Goal: Task Accomplishment & Management: Manage account settings

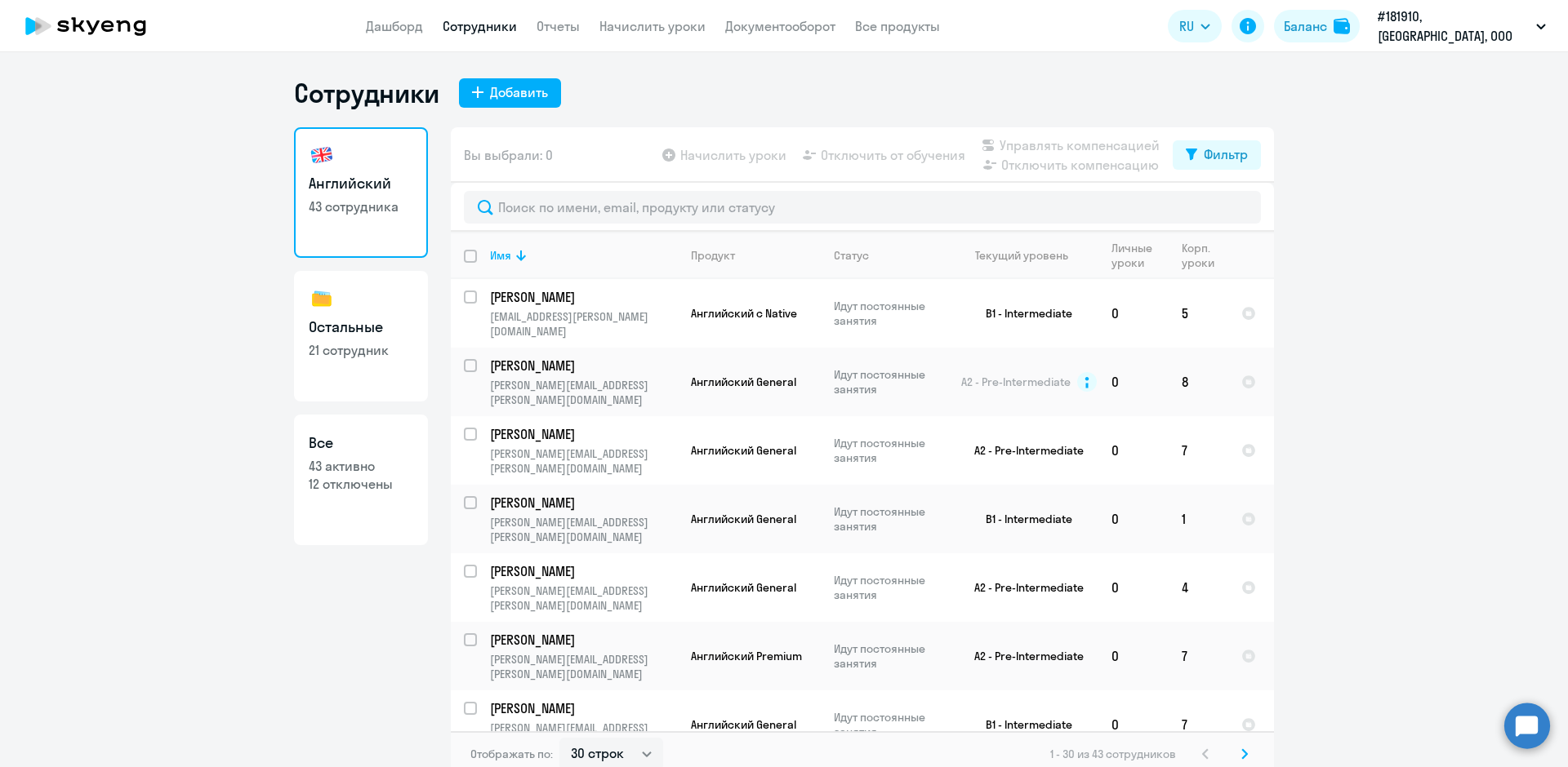
select select "30"
click at [515, 19] on link "Сотрудники" at bounding box center [480, 26] width 75 height 17
click at [501, 33] on link "Сотрудники" at bounding box center [480, 26] width 75 height 17
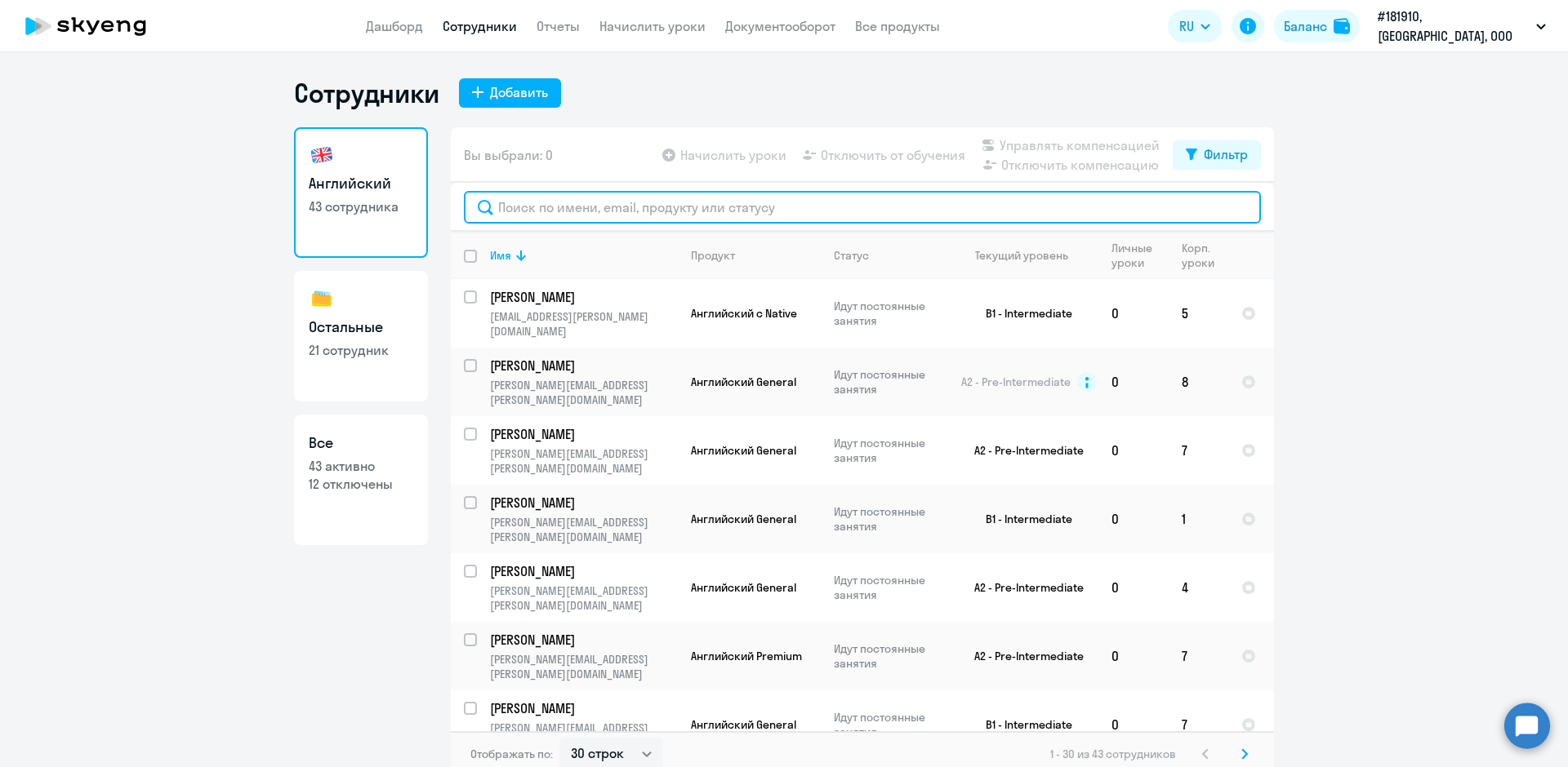
click at [518, 200] on input "text" at bounding box center [862, 207] width 797 height 32
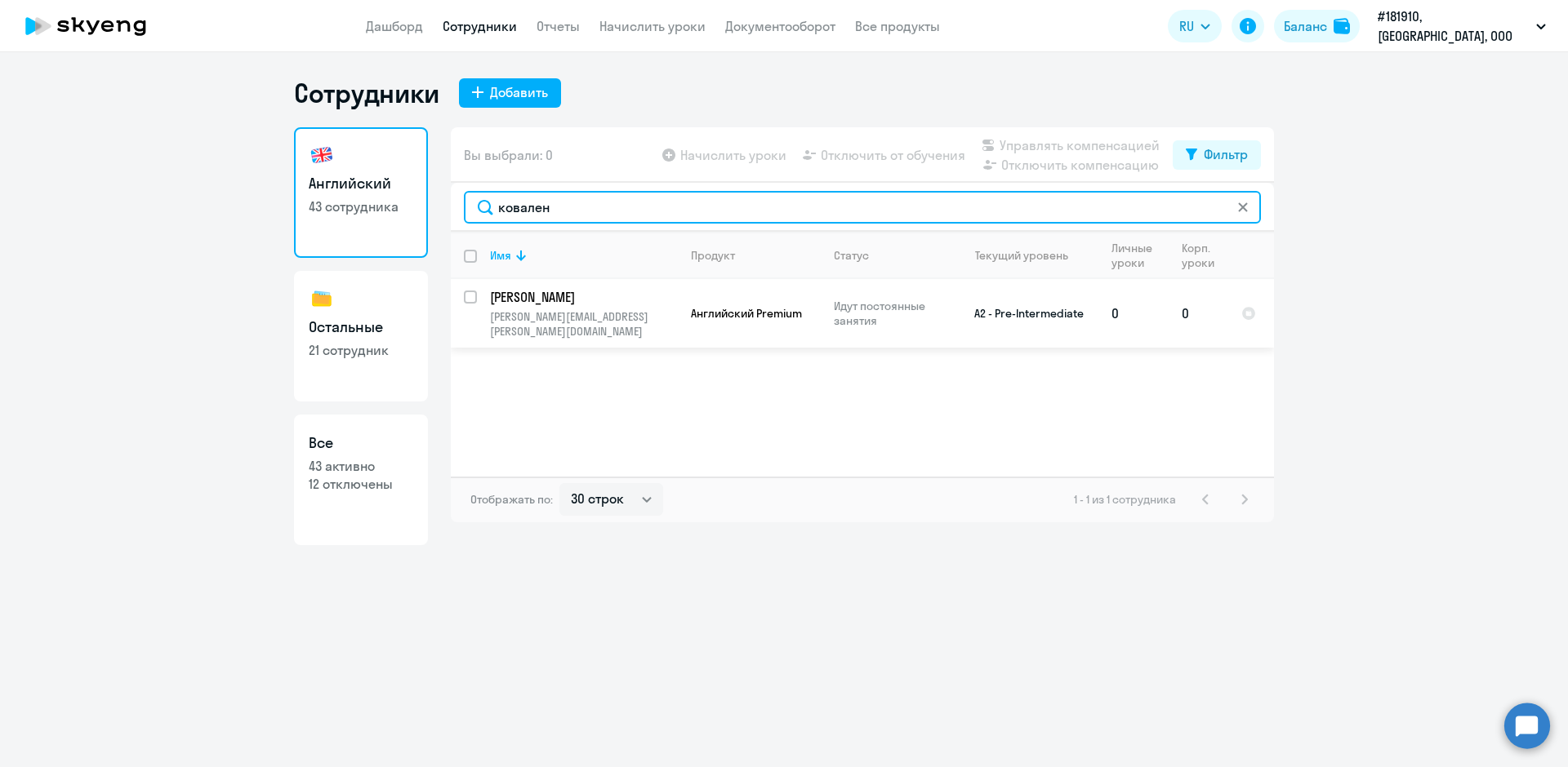
type input "ковален"
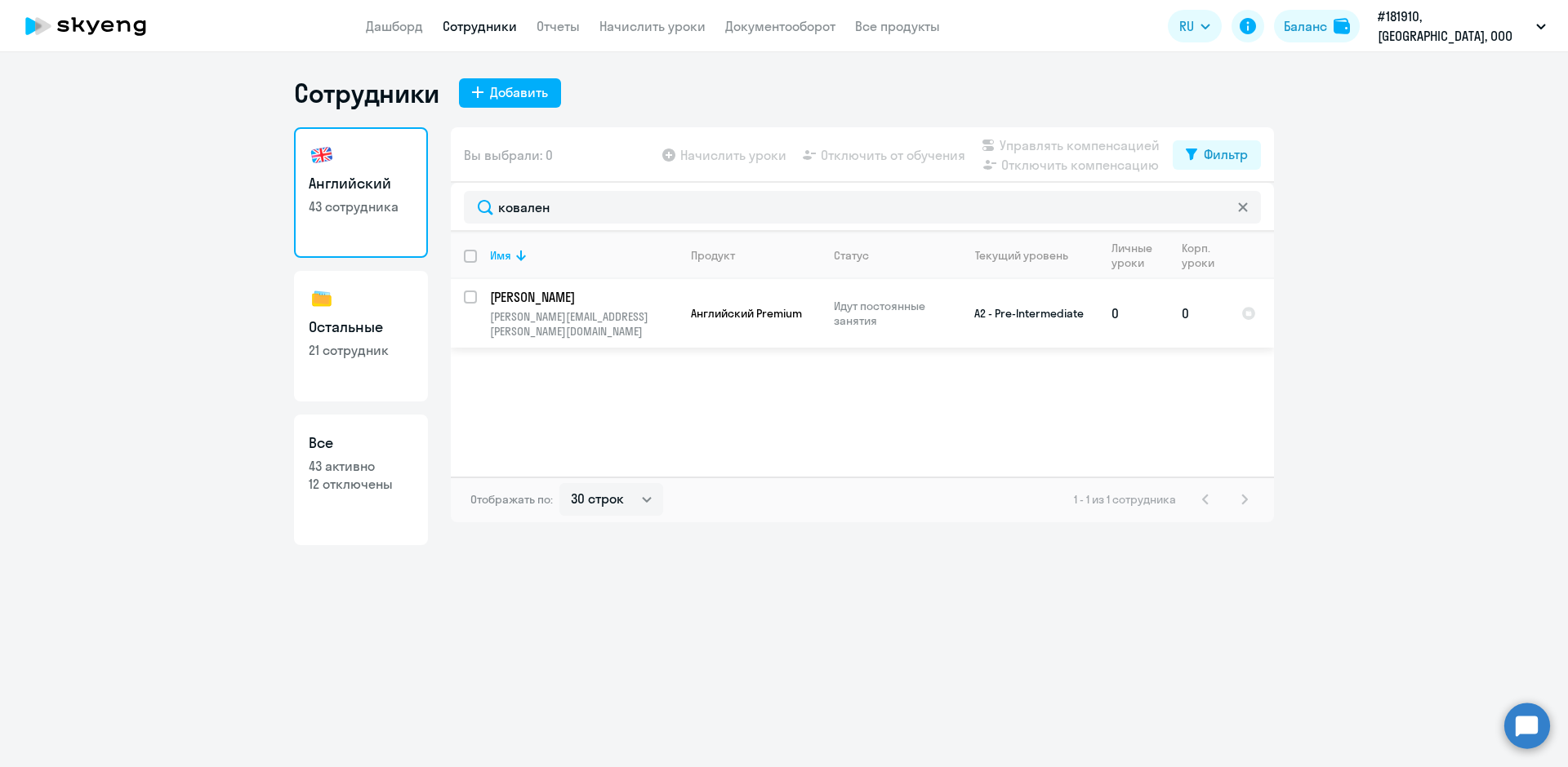
click at [471, 298] on input "select row 39041684" at bounding box center [479, 306] width 32 height 32
checkbox input "true"
click at [860, 154] on span "Отключить от обучения" at bounding box center [893, 156] width 145 height 20
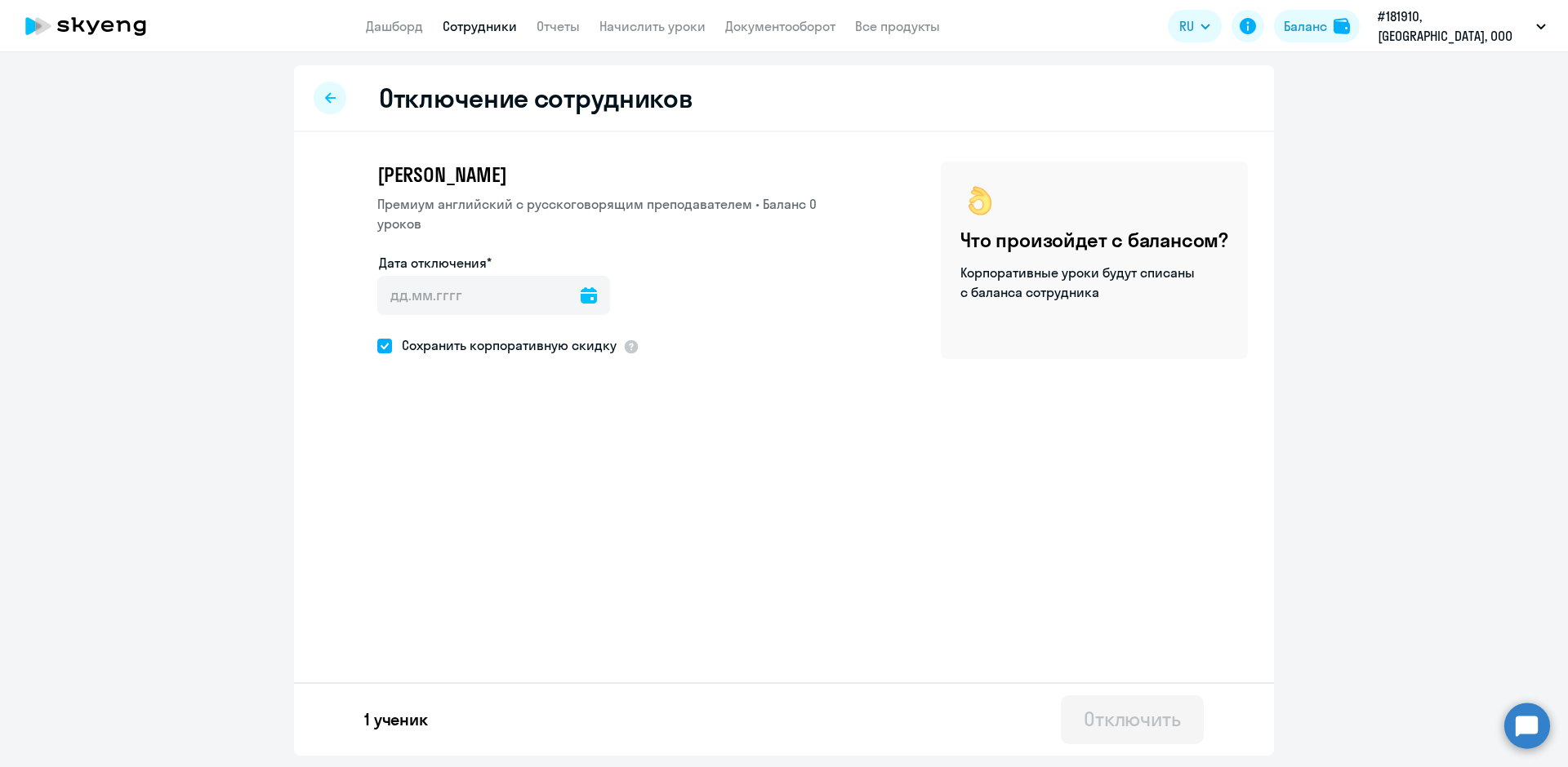
click at [581, 303] on icon at bounding box center [589, 295] width 17 height 17
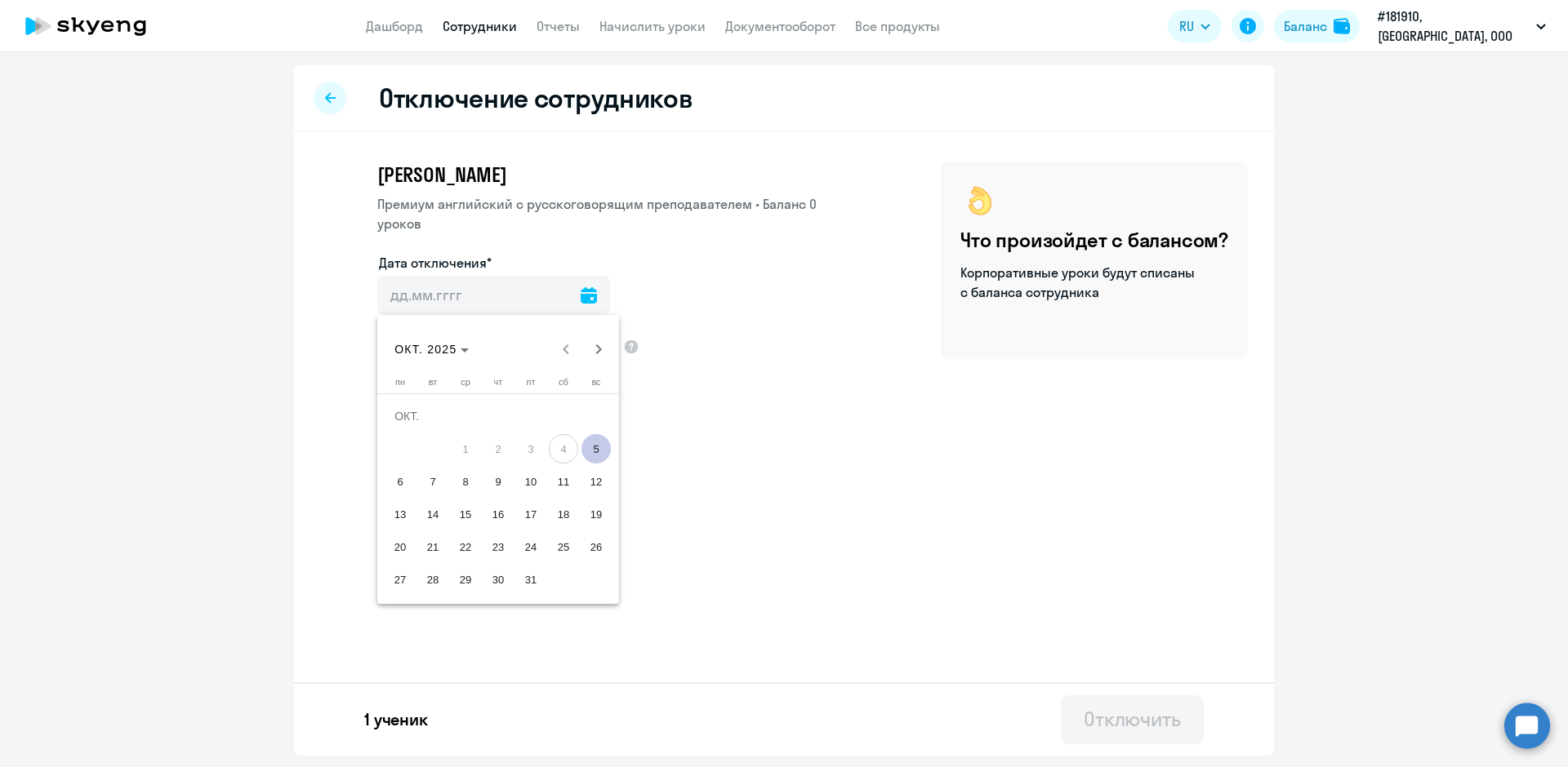
click at [594, 458] on span "5" at bounding box center [597, 449] width 30 height 30
type input "[DATE]"
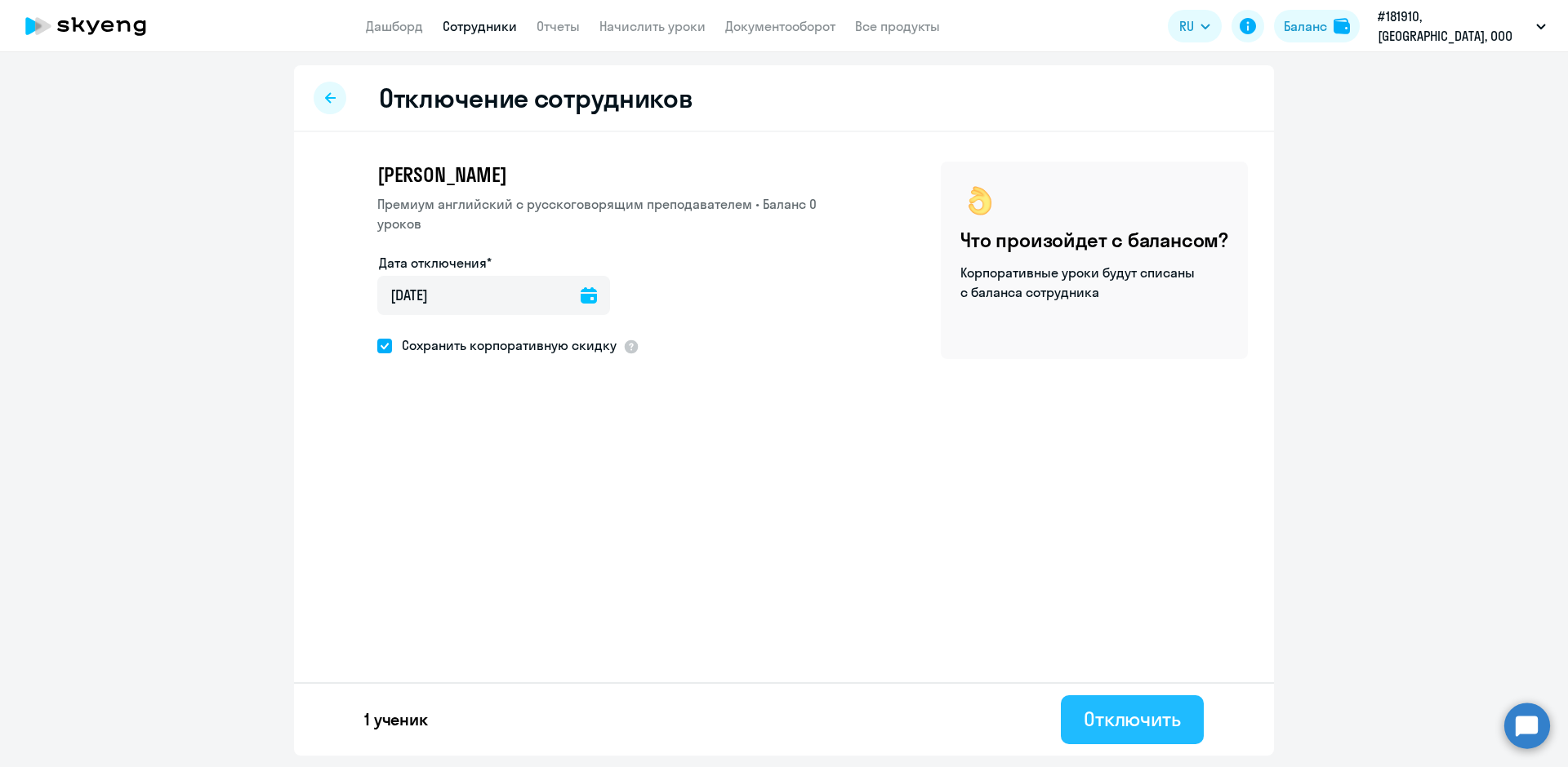
click at [1124, 706] on div "Отключить" at bounding box center [1132, 719] width 97 height 26
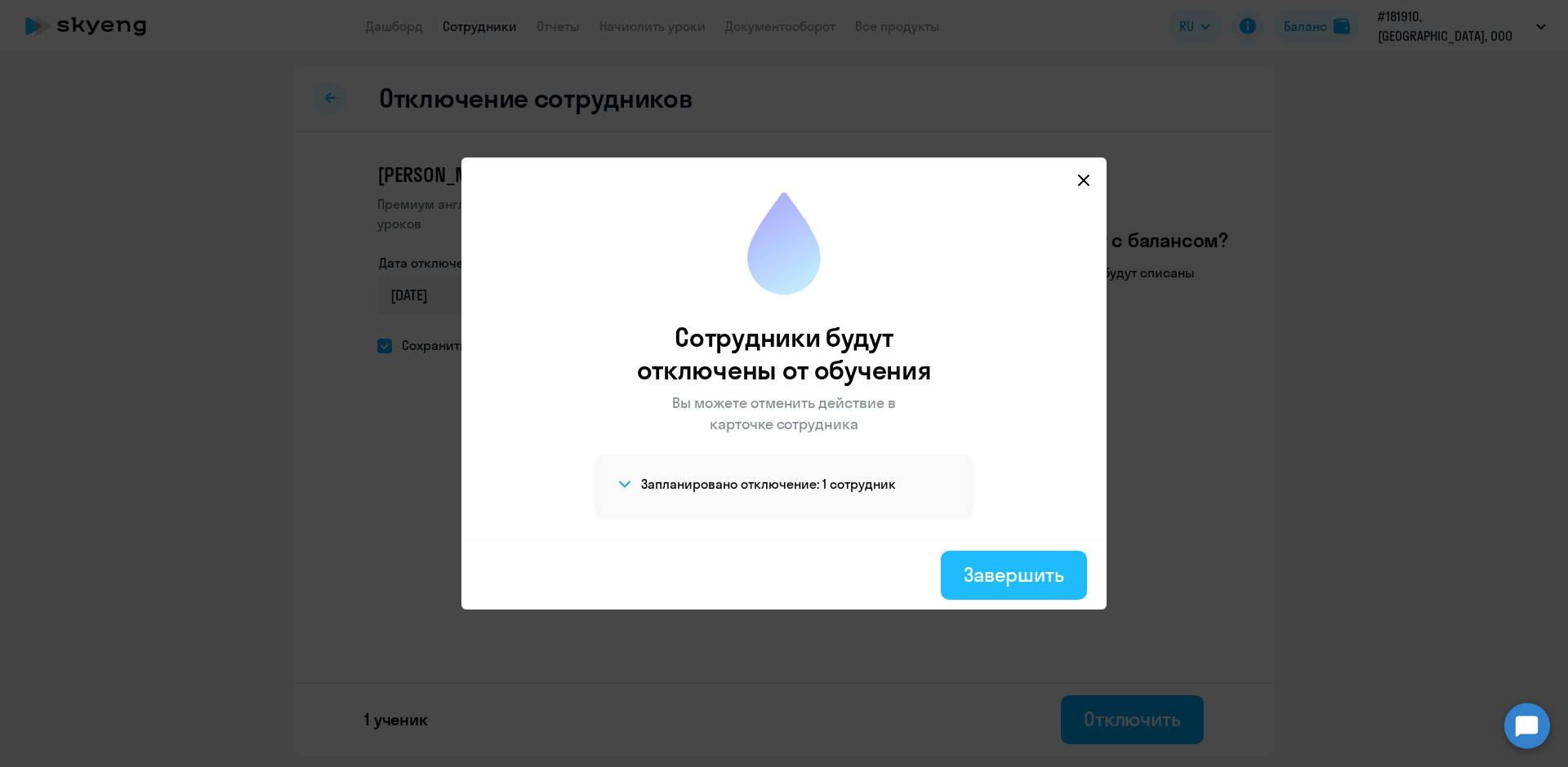
click at [997, 584] on div "Завершить" at bounding box center [1013, 575] width 100 height 26
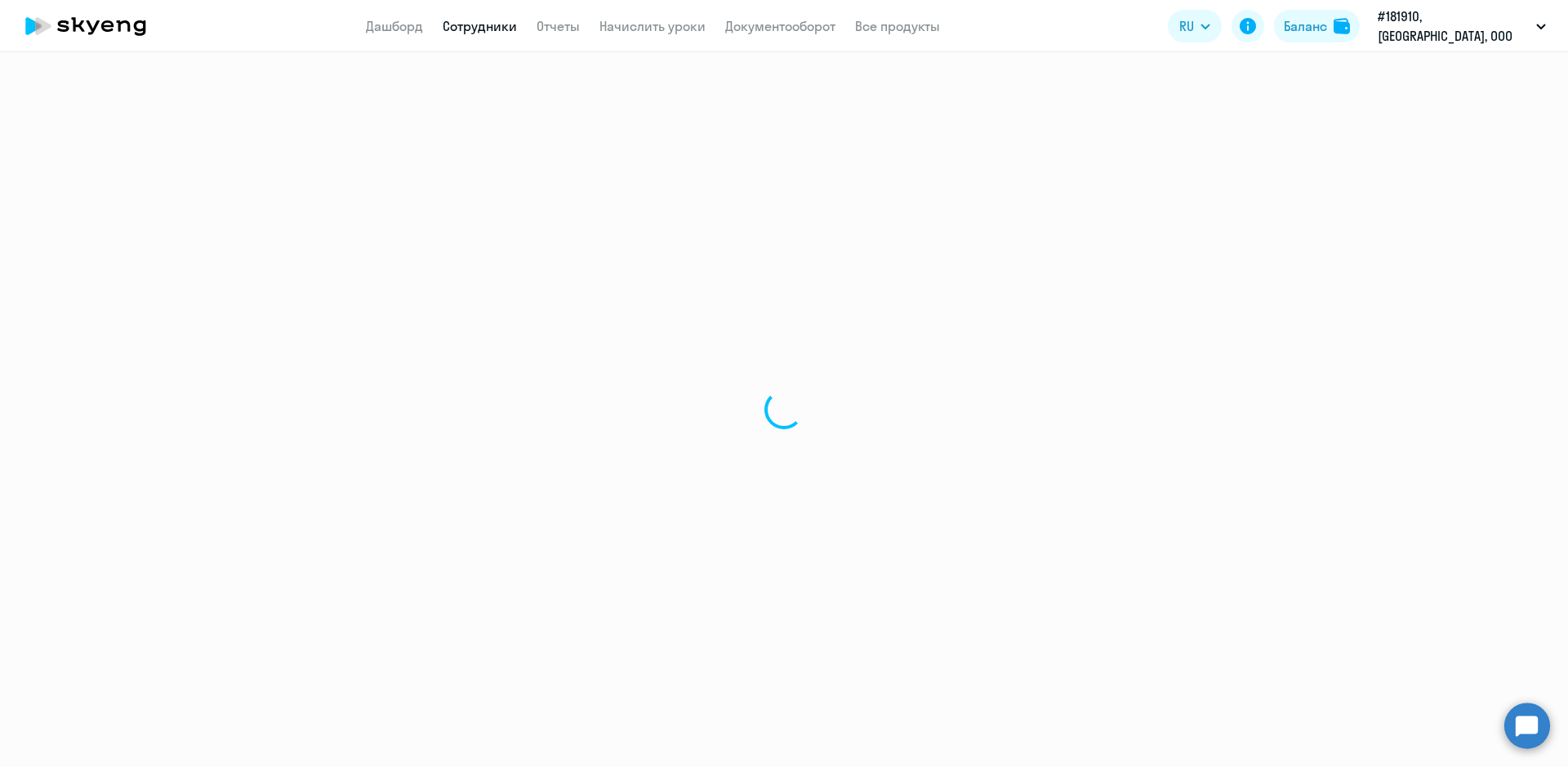
select select "30"
